Goal: Information Seeking & Learning: Check status

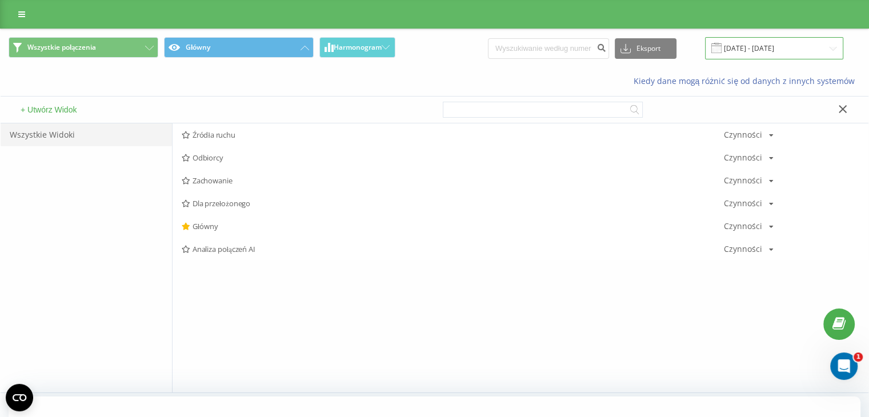
click at [828, 53] on input "14.07.2025 - 14.08.2025" at bounding box center [774, 48] width 138 height 22
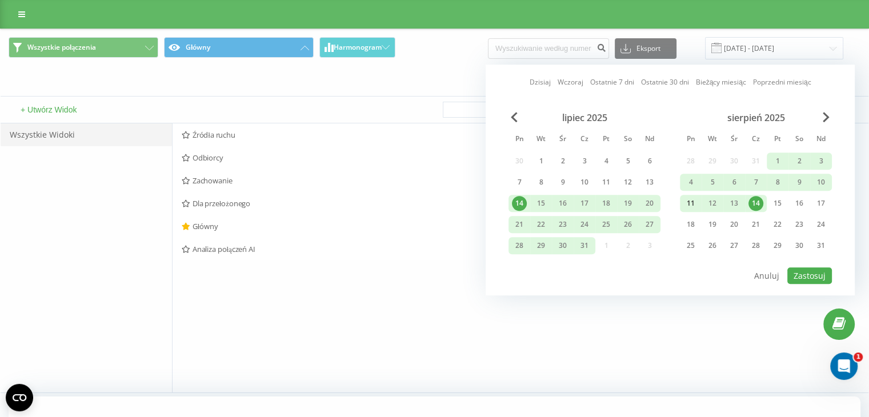
click at [688, 202] on div "11" at bounding box center [691, 203] width 15 height 15
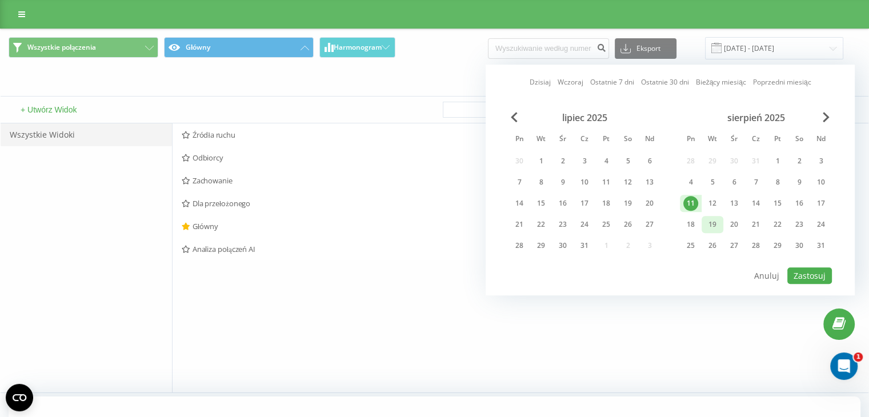
click at [709, 226] on div "19" at bounding box center [712, 224] width 15 height 15
click at [753, 199] on div "14" at bounding box center [756, 203] width 15 height 15
click at [713, 228] on div "19" at bounding box center [712, 224] width 15 height 15
click at [823, 272] on button "Zastosuj" at bounding box center [810, 276] width 45 height 17
type input "[DATE] - [DATE]"
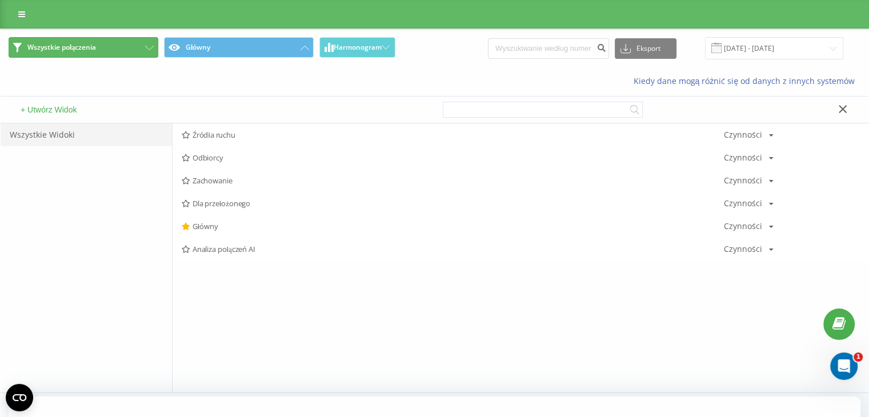
click at [103, 53] on button "Wszystkie połączenia" at bounding box center [84, 47] width 150 height 21
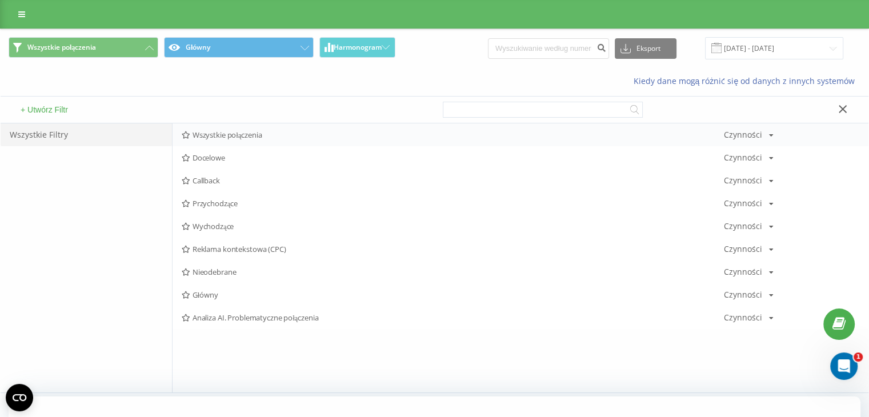
click at [261, 138] on span "Wszystkie połączenia" at bounding box center [453, 135] width 542 height 8
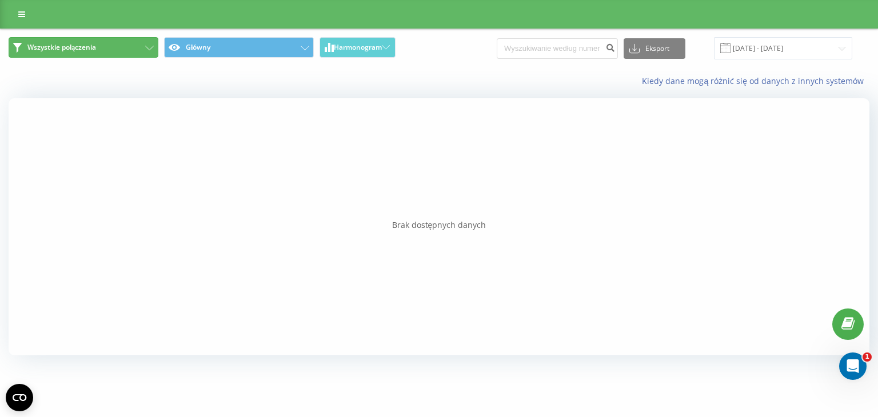
click at [103, 49] on button "Wszystkie połączenia" at bounding box center [84, 47] width 150 height 21
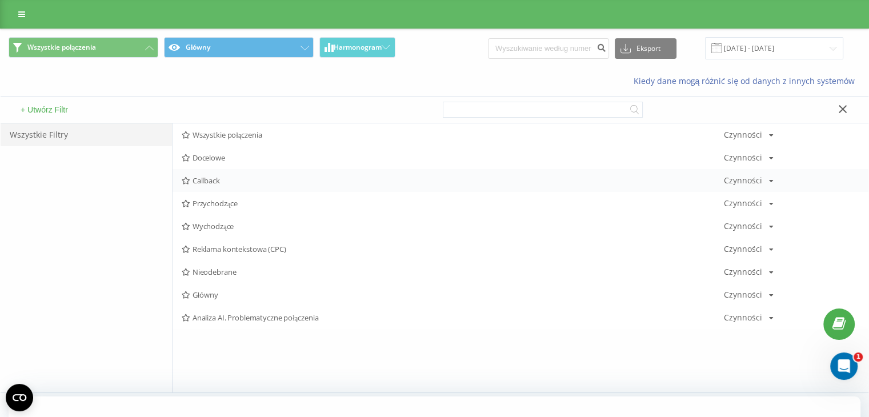
click at [229, 183] on span "Callback" at bounding box center [453, 181] width 542 height 8
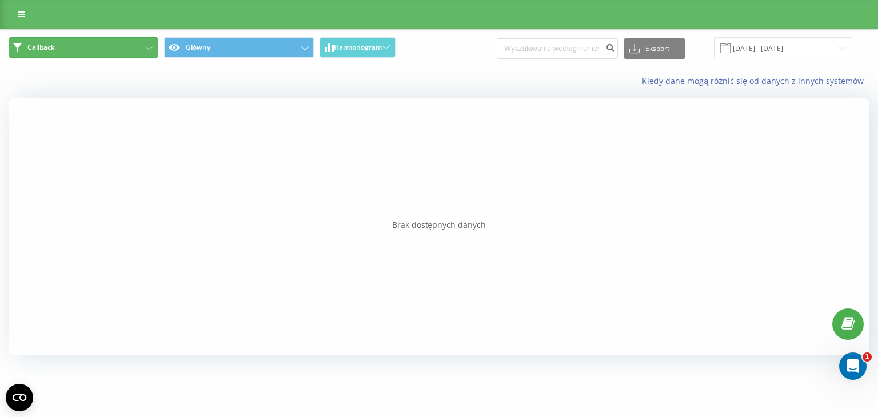
click at [83, 47] on button "Callback" at bounding box center [84, 47] width 150 height 21
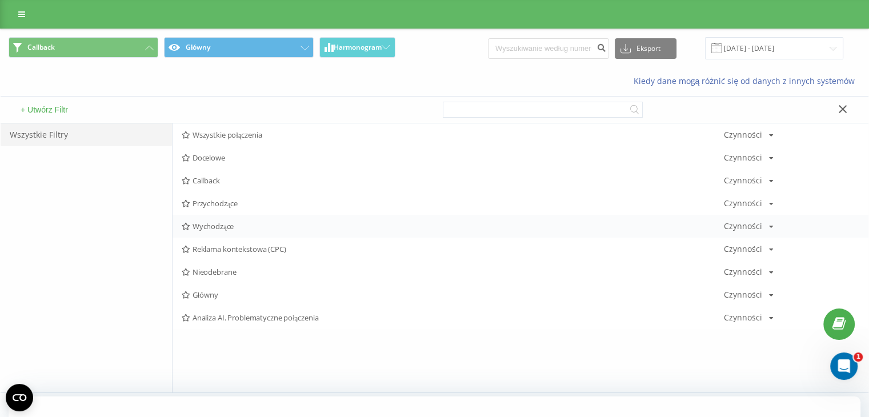
click at [222, 225] on span "Wychodzące" at bounding box center [453, 226] width 542 height 8
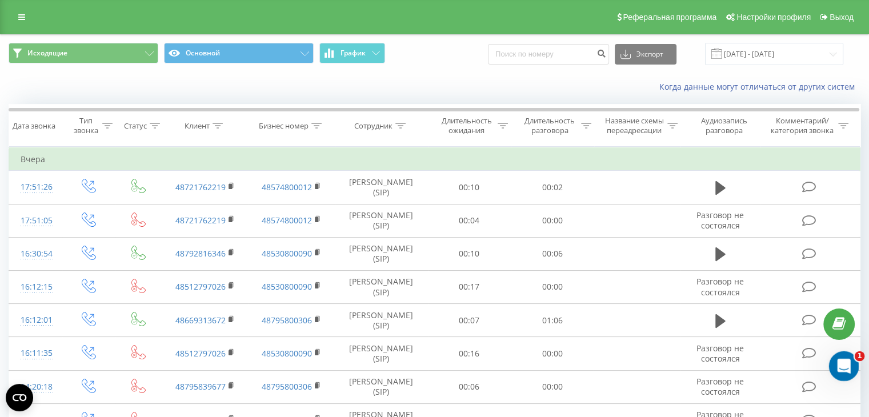
click at [844, 365] on icon "Открыть службу сообщений Intercom" at bounding box center [842, 365] width 19 height 19
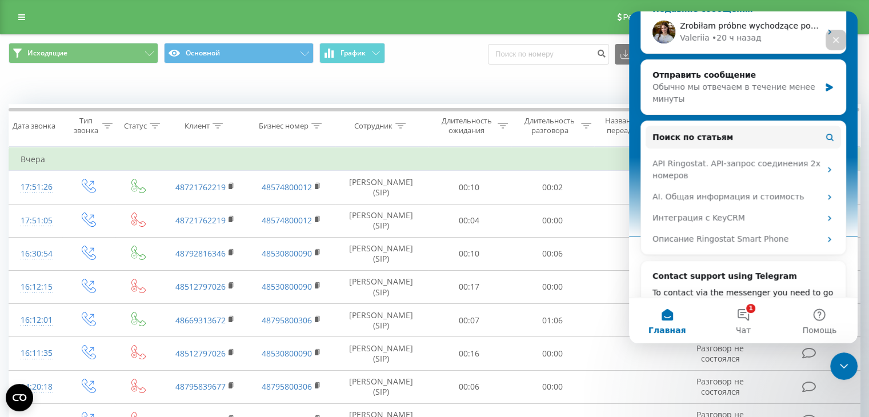
scroll to position [272, 0]
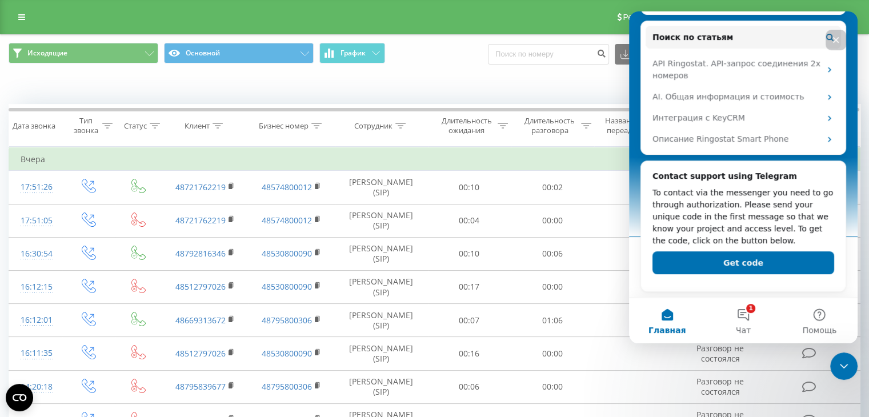
click at [837, 39] on icon "Закрыть" at bounding box center [836, 39] width 9 height 9
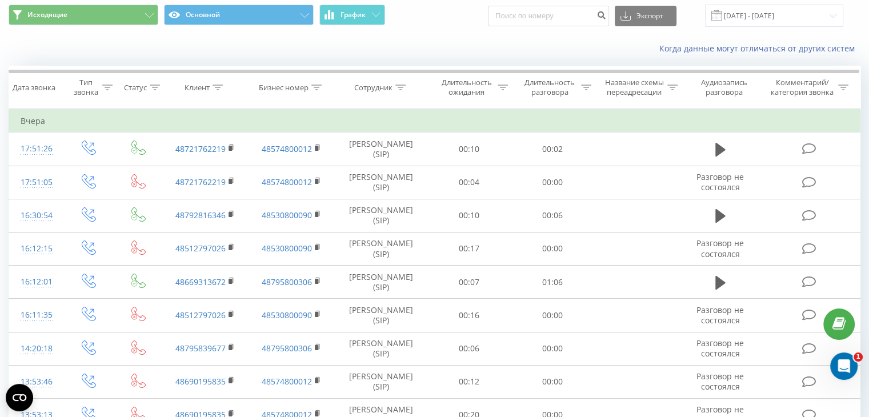
scroll to position [0, 0]
